Goal: Transaction & Acquisition: Purchase product/service

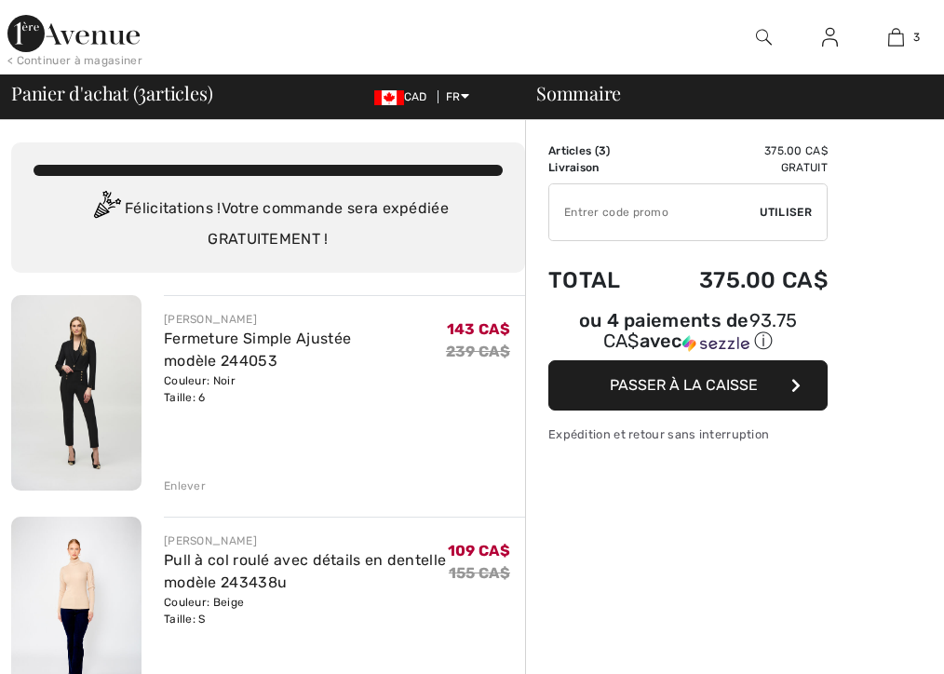
click at [685, 209] on input "TEXT" at bounding box center [654, 212] width 210 height 56
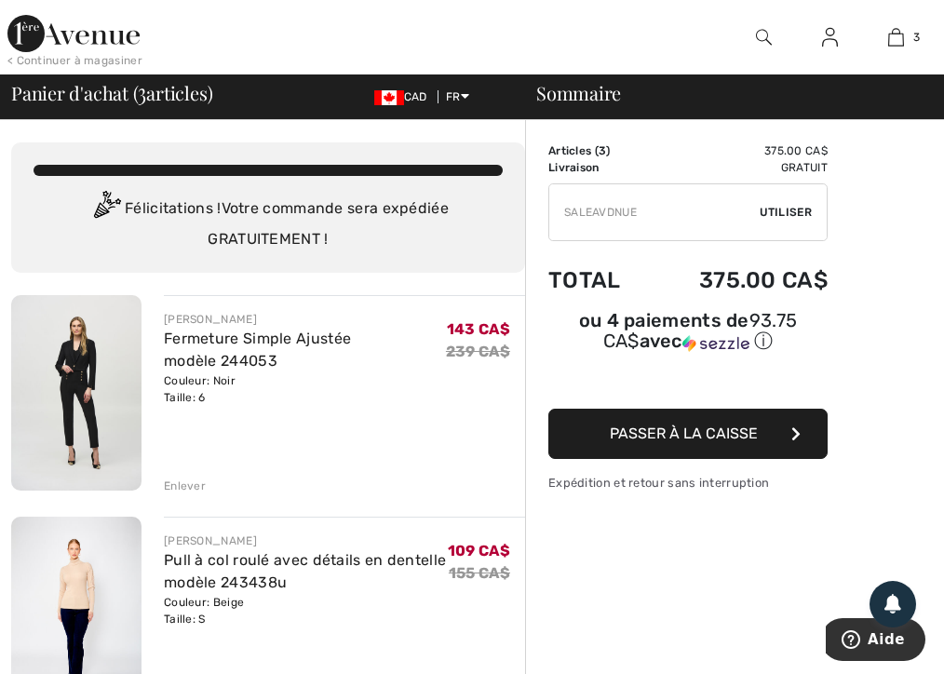
click at [625, 218] on input "TEXT" at bounding box center [654, 212] width 210 height 56
type input "SALEAVENUE"
click at [795, 210] on span "Utiliser" at bounding box center [786, 212] width 52 height 17
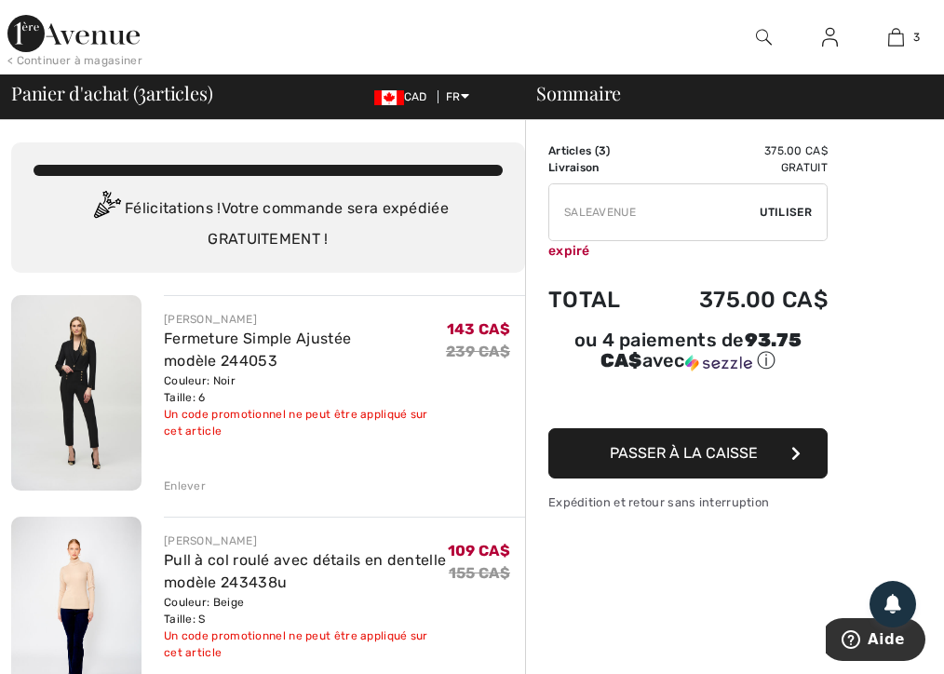
click at [115, 584] on img at bounding box center [76, 615] width 130 height 196
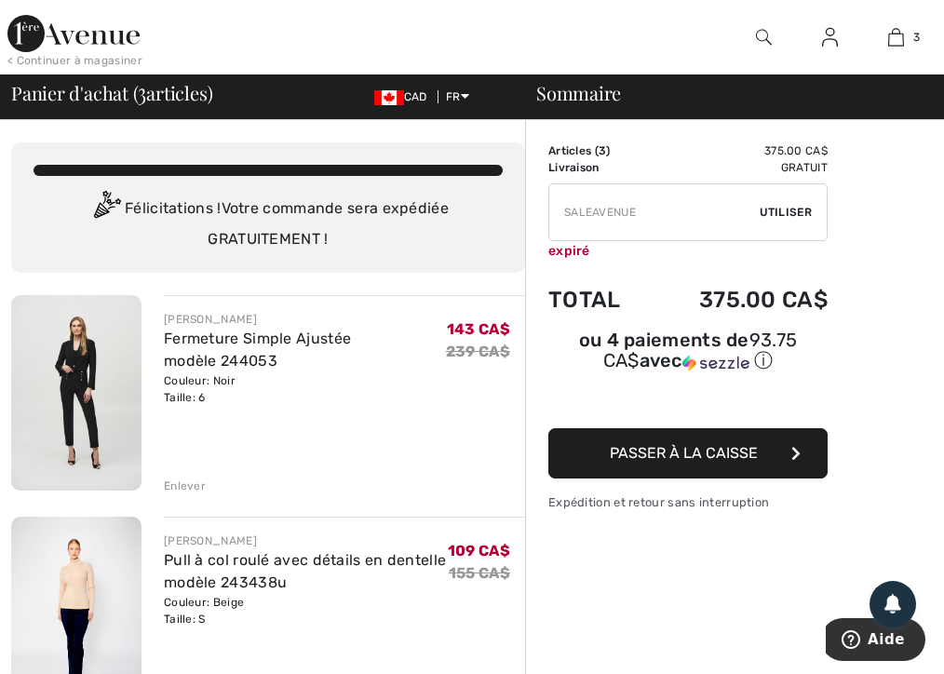
click at [639, 218] on input "TEXT" at bounding box center [654, 212] width 210 height 56
type input "S"
type input "FLASH15"
click at [795, 215] on span "Utiliser" at bounding box center [786, 212] width 52 height 17
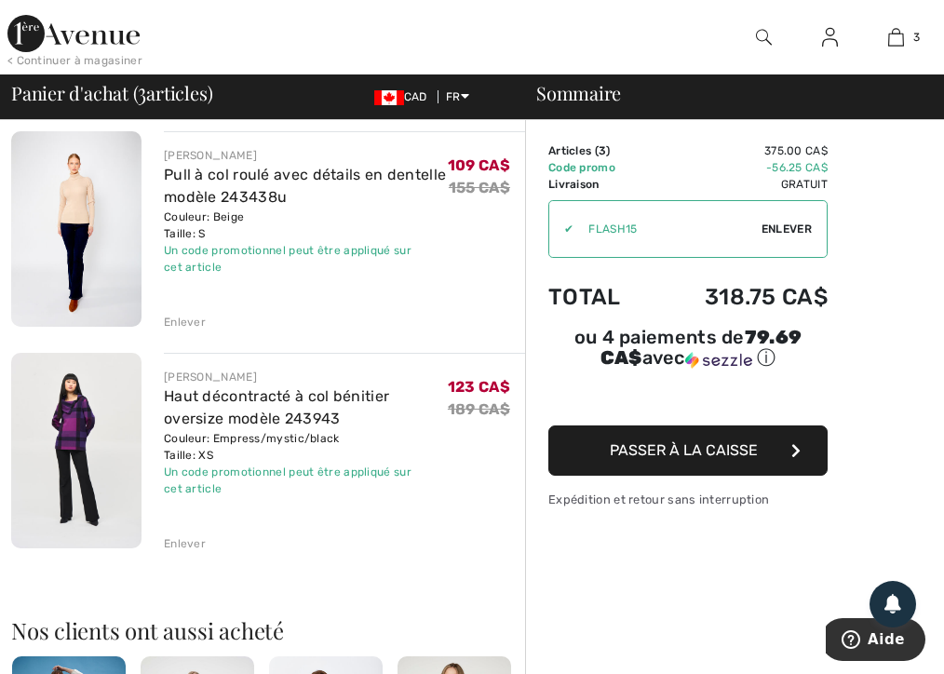
scroll to position [389, 0]
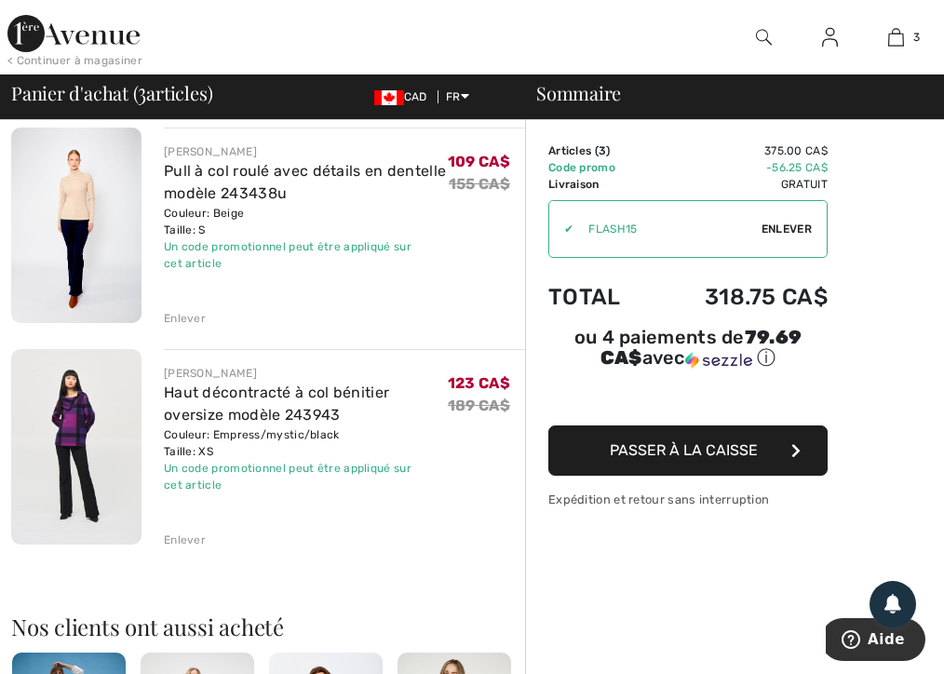
click at [186, 528] on div "Enlever" at bounding box center [344, 538] width 361 height 20
click at [182, 540] on div "Enlever" at bounding box center [185, 540] width 42 height 17
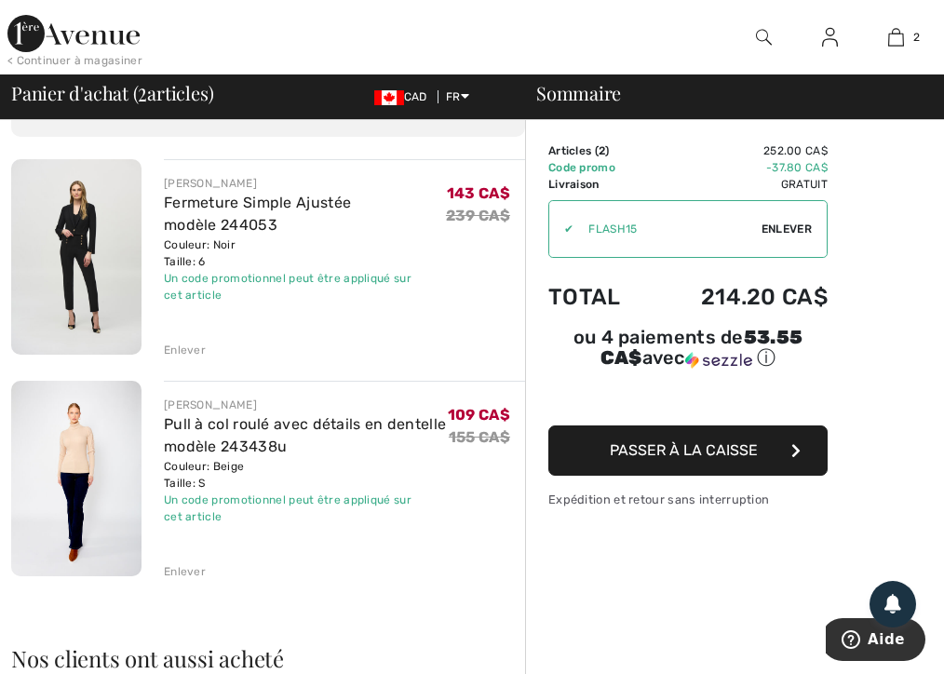
scroll to position [121, 0]
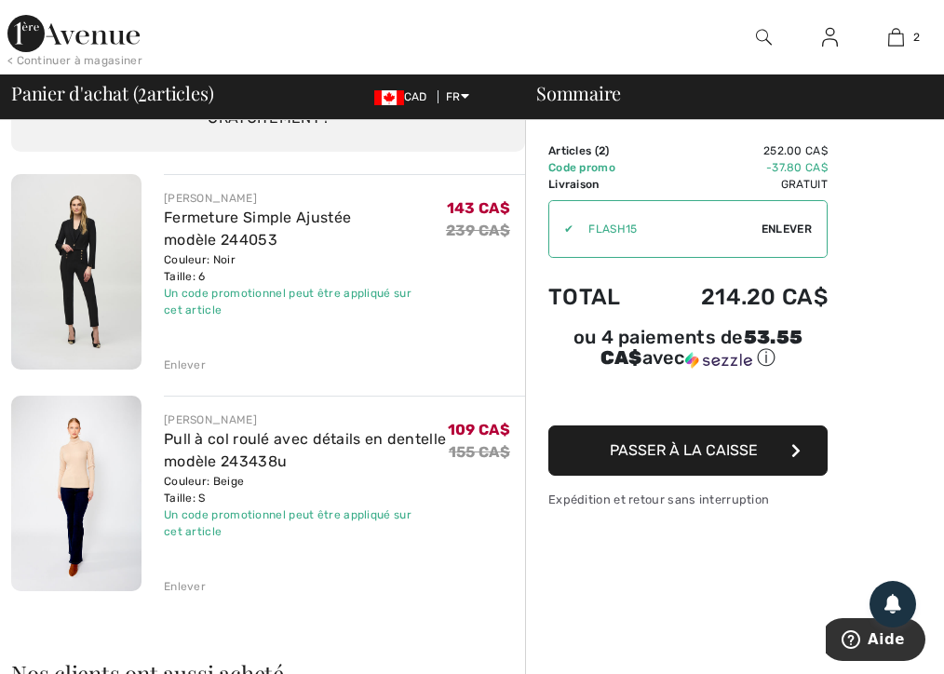
click at [182, 367] on div "Enlever" at bounding box center [185, 365] width 42 height 17
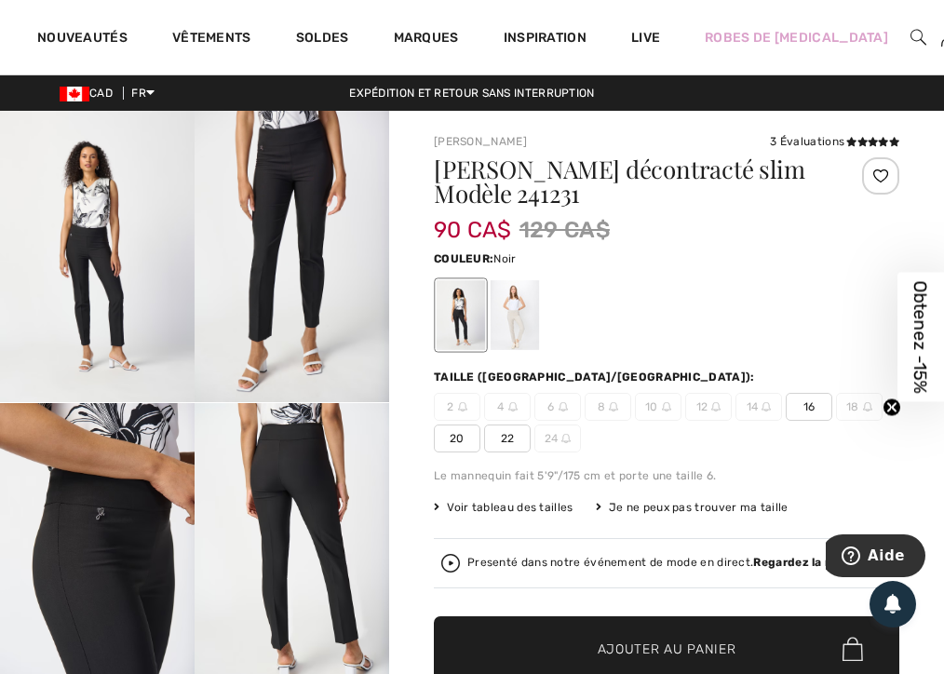
click at [820, 31] on div "Robes de [MEDICAL_DATA]" at bounding box center [797, 37] width 228 height 76
click at [820, 34] on div "Robes de [MEDICAL_DATA]" at bounding box center [797, 37] width 228 height 76
click at [911, 49] on div at bounding box center [919, 37] width 16 height 75
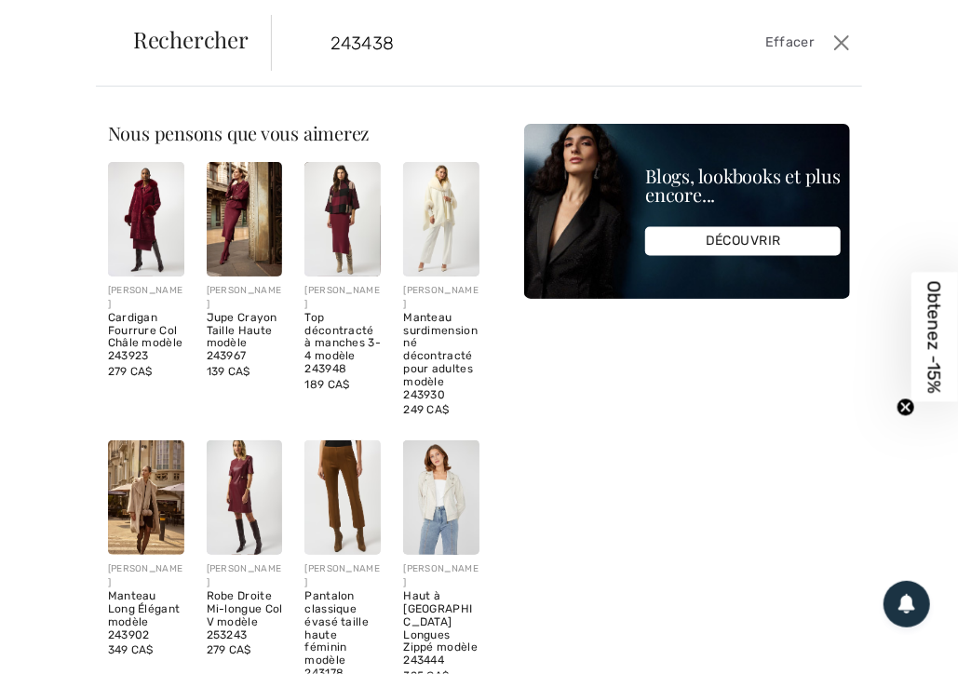
type input "243438"
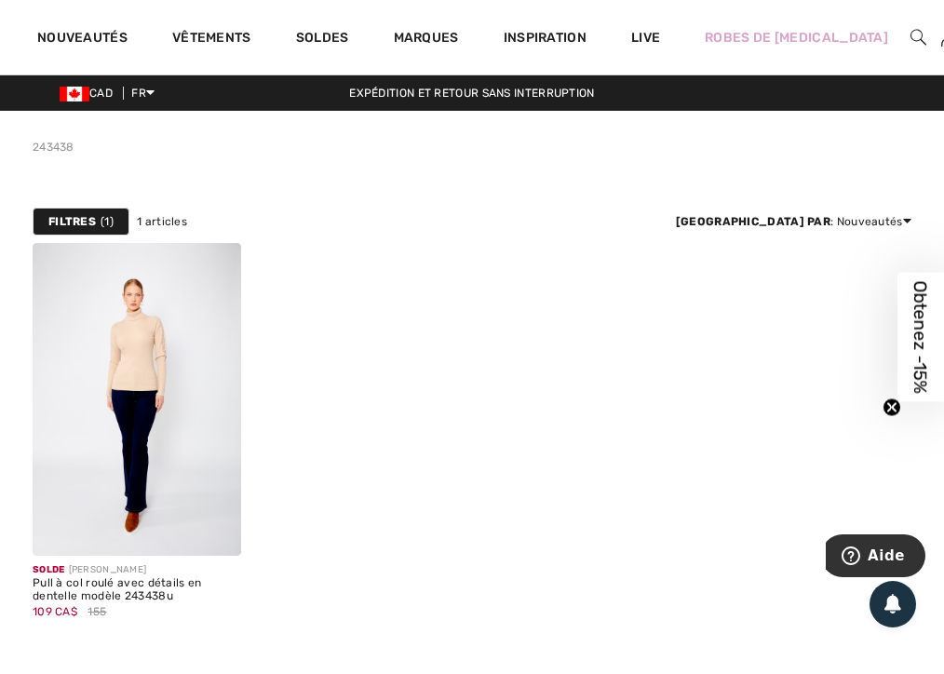
click at [911, 39] on img at bounding box center [919, 37] width 16 height 22
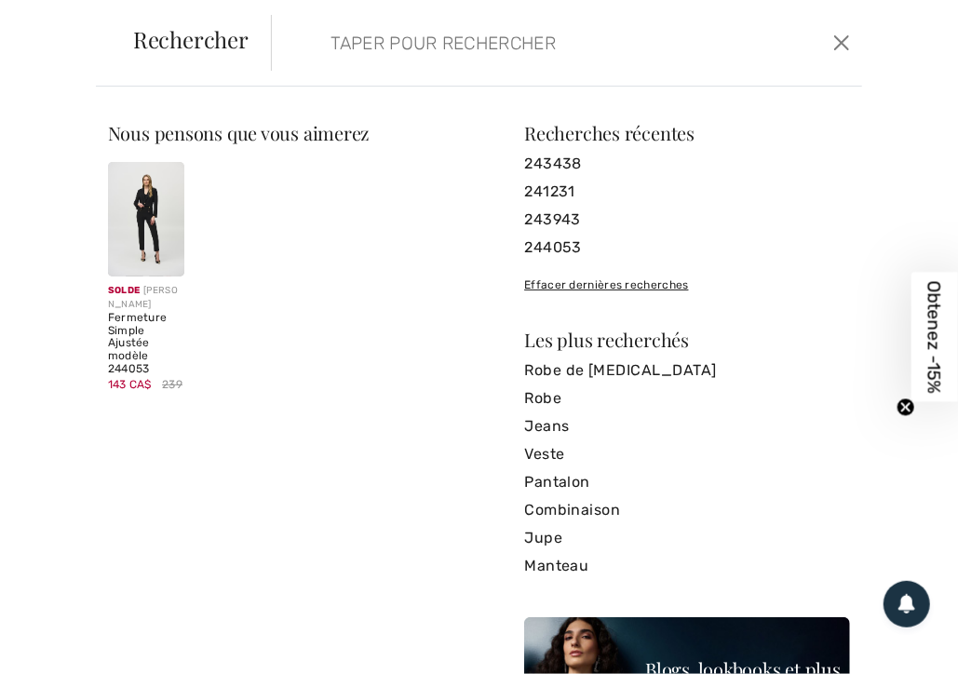
click at [122, 219] on img at bounding box center [146, 219] width 76 height 115
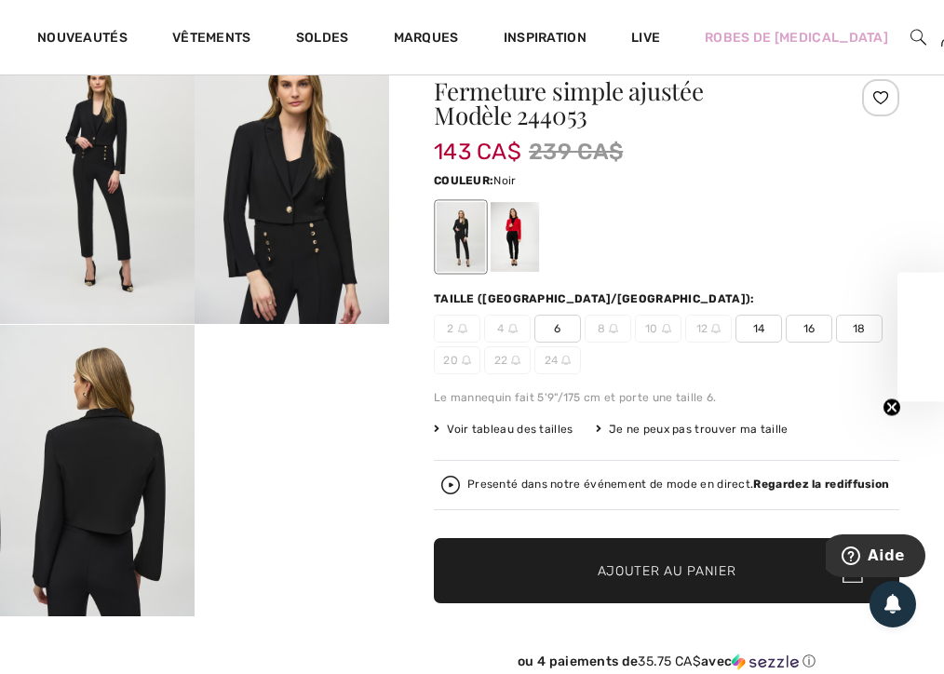
scroll to position [78, 0]
click at [520, 236] on div at bounding box center [515, 237] width 48 height 70
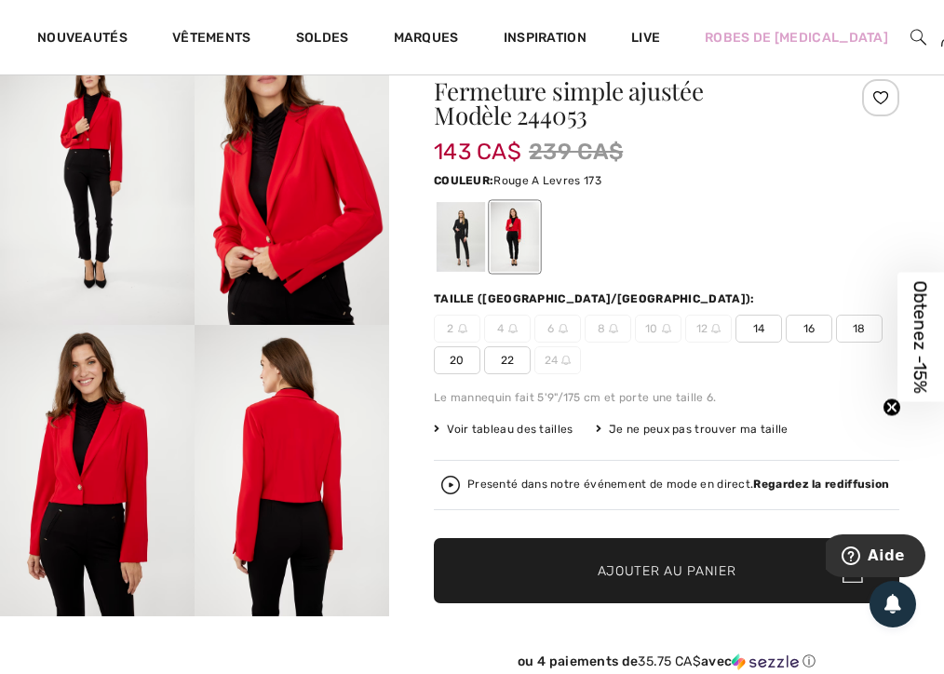
click at [455, 252] on div at bounding box center [461, 237] width 48 height 70
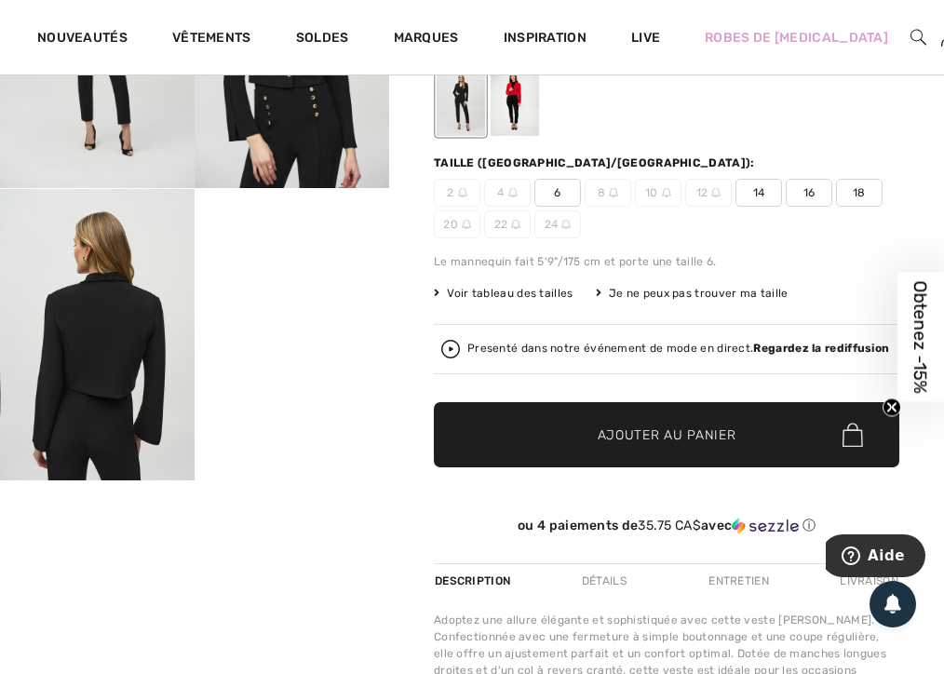
scroll to position [218, 0]
